Goal: Transaction & Acquisition: Purchase product/service

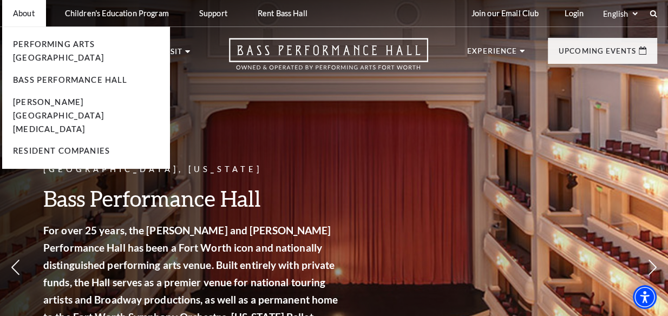
click at [20, 17] on p "About" at bounding box center [24, 13] width 22 height 9
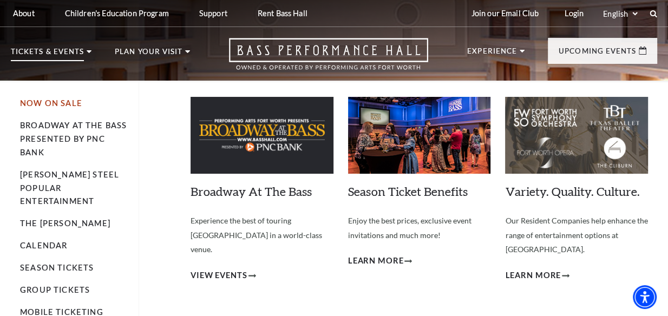
click at [40, 103] on link "Now On Sale" at bounding box center [51, 103] width 62 height 9
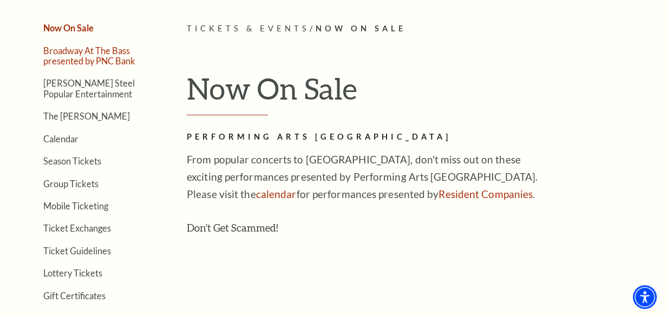
scroll to position [246, 0]
click at [89, 55] on link "Broadway At The Bass presented by PNC Bank" at bounding box center [89, 55] width 92 height 21
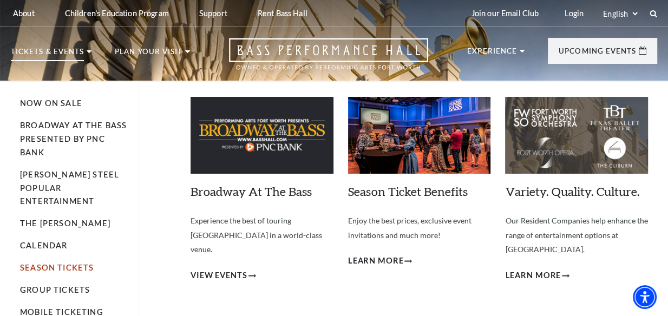
click at [70, 263] on link "Season Tickets" at bounding box center [57, 267] width 74 height 9
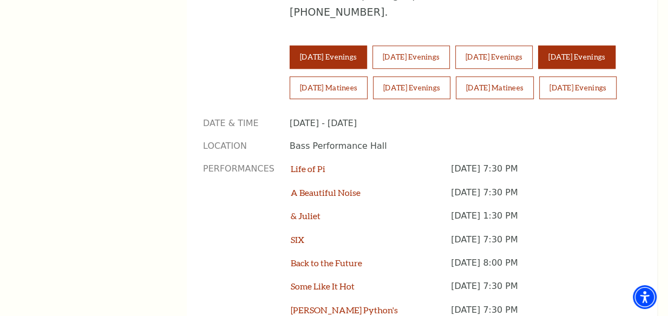
scroll to position [786, 0]
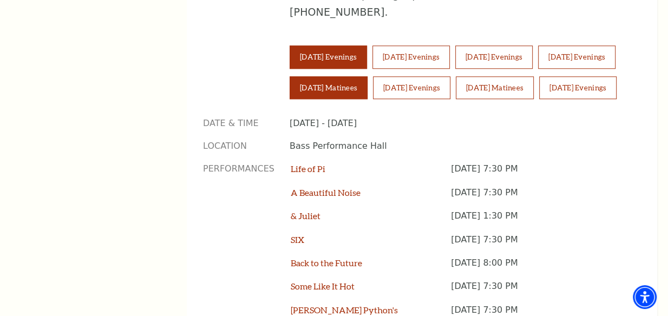
click at [367, 76] on button "[DATE] Matinees" at bounding box center [329, 87] width 78 height 23
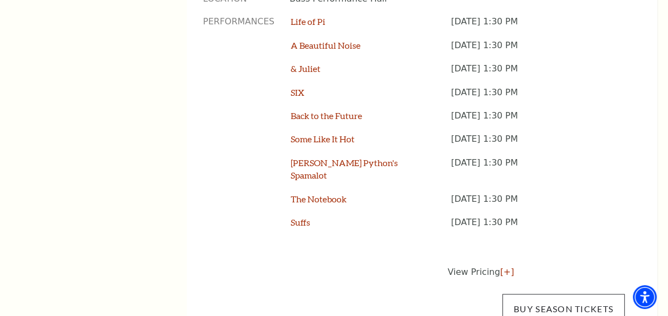
scroll to position [934, 0]
click at [558, 293] on link "Buy Season Tickets" at bounding box center [563, 308] width 122 height 30
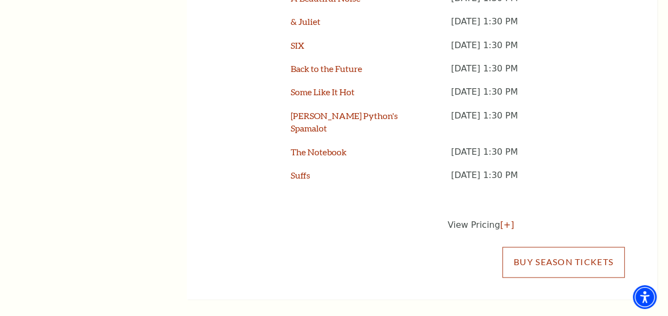
scroll to position [1015, 0]
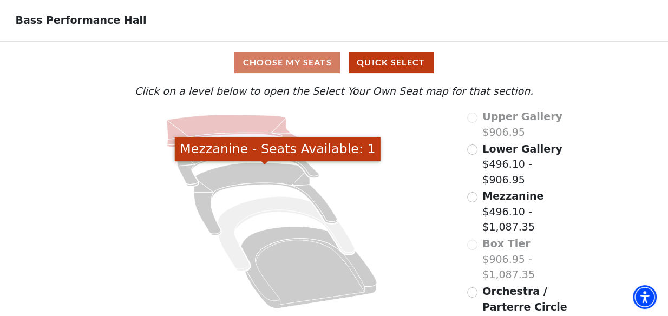
scroll to position [49, 0]
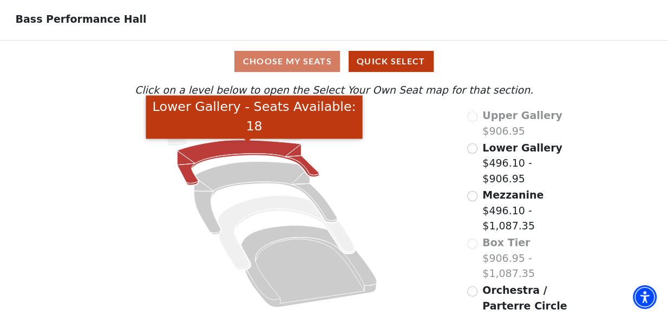
click at [253, 149] on icon "Lower Gallery - Seats Available: 18" at bounding box center [248, 162] width 142 height 45
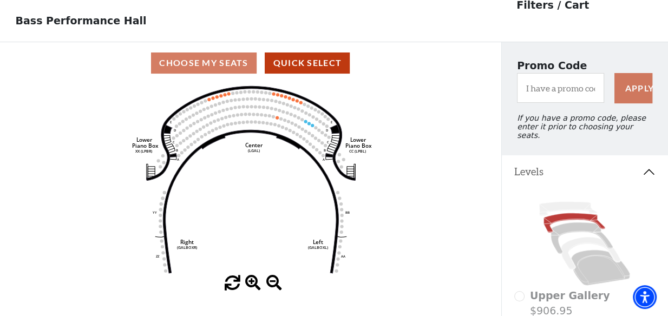
scroll to position [50, 0]
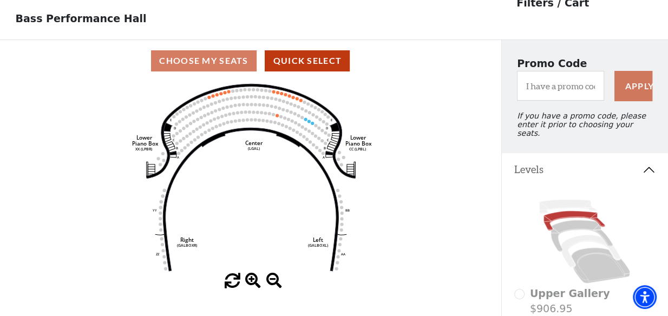
click at [275, 117] on use "Seat Selected" at bounding box center [277, 116] width 4 height 4
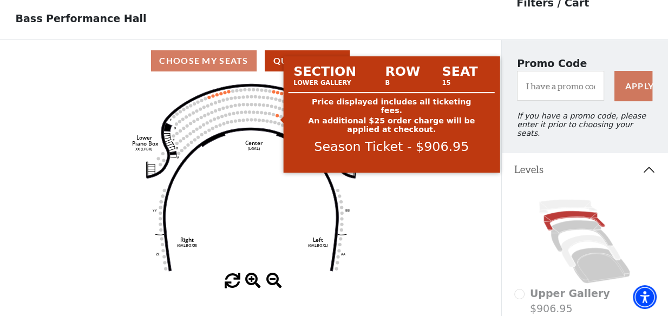
click at [277, 117] on circle at bounding box center [276, 115] width 3 height 3
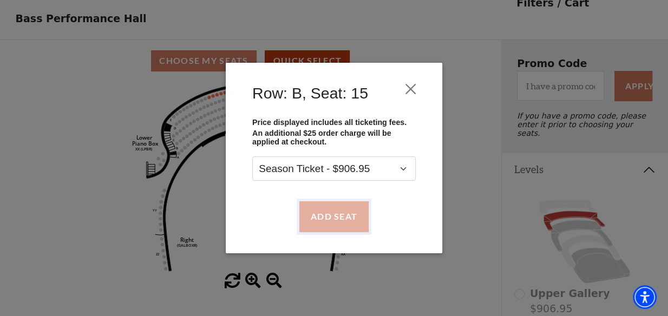
click at [331, 216] on button "Add Seat" at bounding box center [333, 216] width 69 height 30
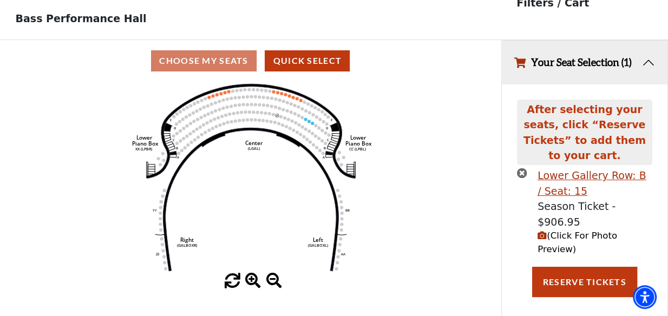
scroll to position [0, 0]
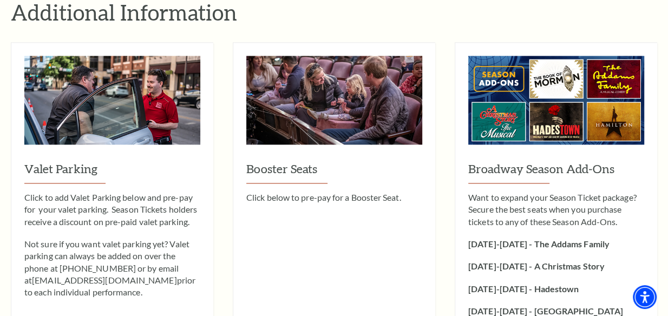
scroll to position [1033, 0]
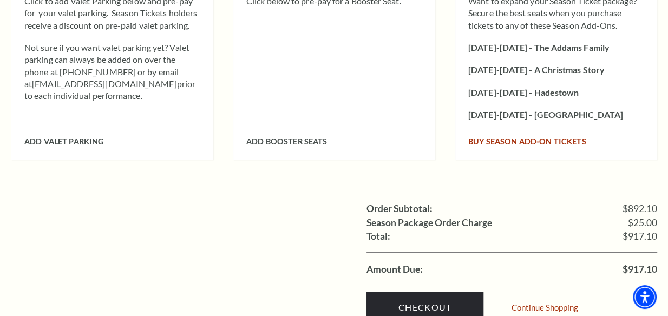
click at [503, 137] on span "Buy Season Add-On tickets" at bounding box center [527, 141] width 118 height 9
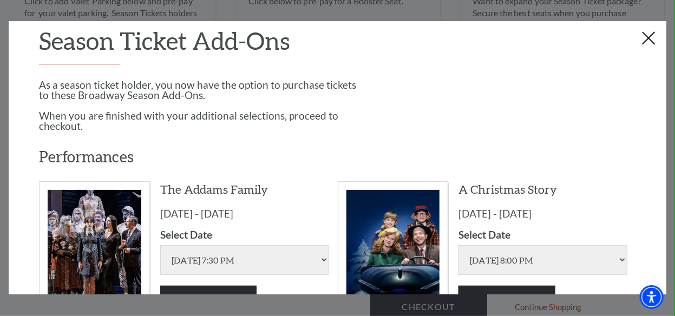
scroll to position [0, 0]
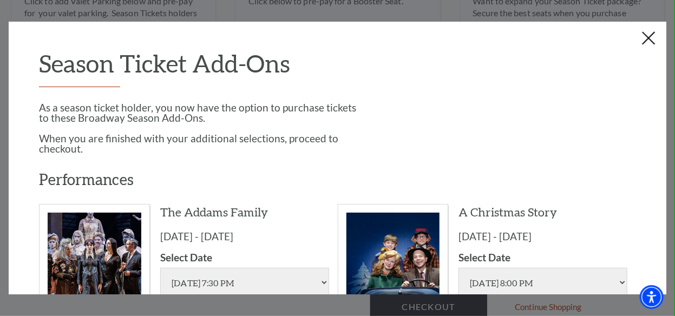
click at [650, 37] on button "Close this dialog window" at bounding box center [648, 38] width 17 height 17
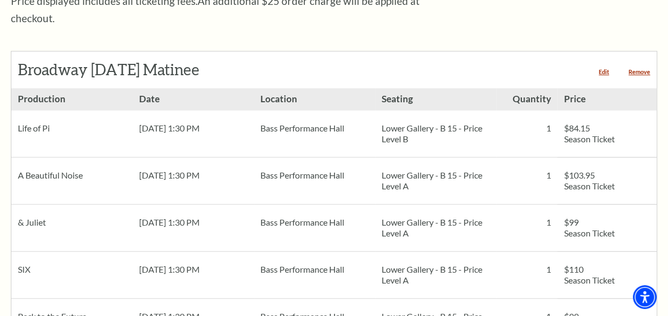
scroll to position [443, 0]
click at [636, 69] on link "Remove" at bounding box center [639, 72] width 22 height 6
